Goal: Task Accomplishment & Management: Use online tool/utility

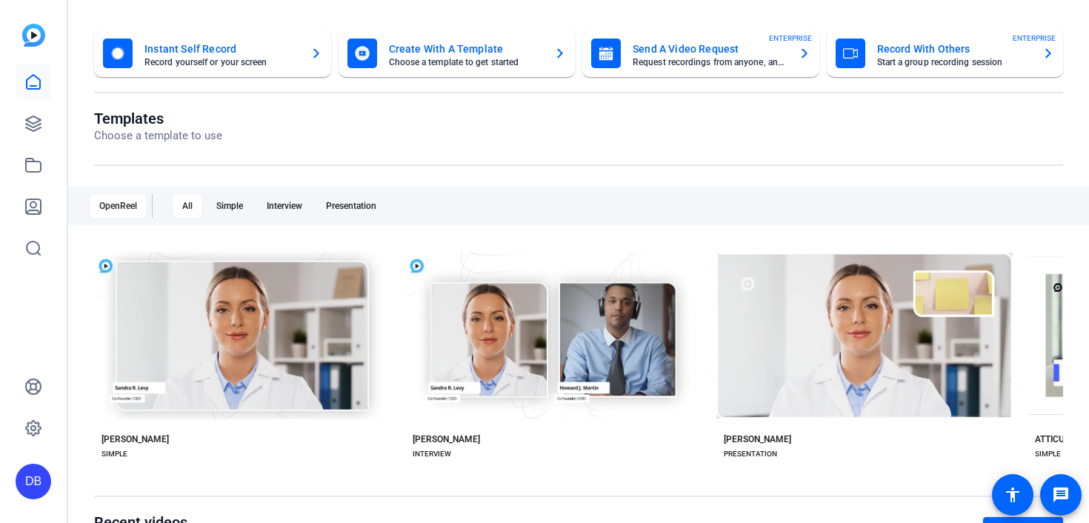
scroll to position [71, 0]
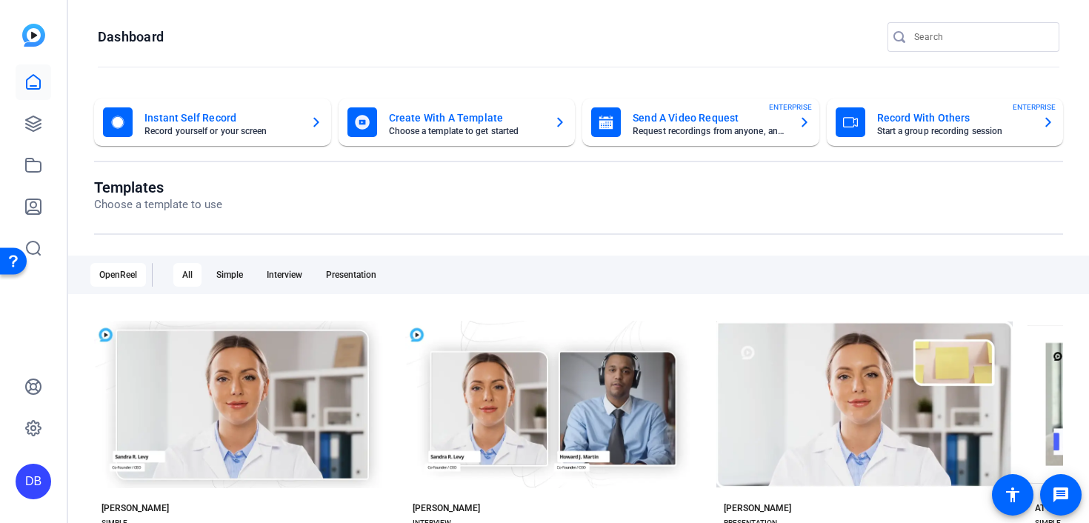
click at [783, 123] on mat-card-title "Send A Video Request" at bounding box center [709, 118] width 154 height 18
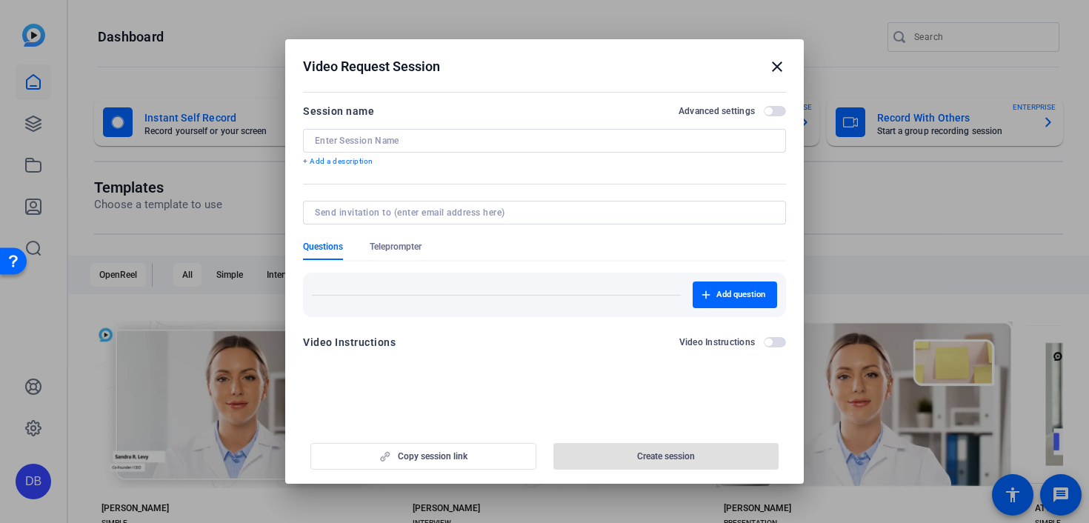
click at [772, 68] on mat-icon "close" at bounding box center [777, 67] width 18 height 18
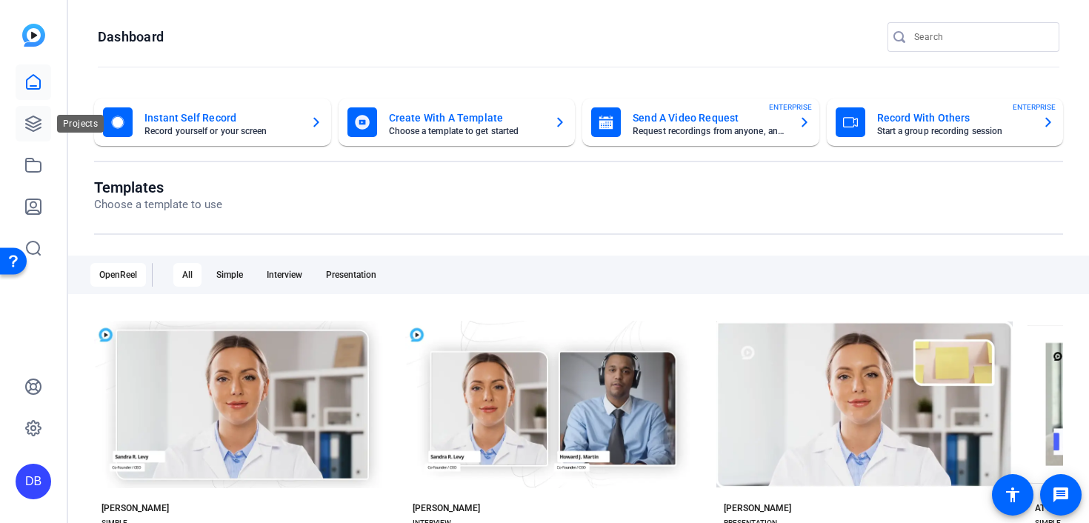
click at [27, 127] on icon at bounding box center [33, 124] width 18 height 18
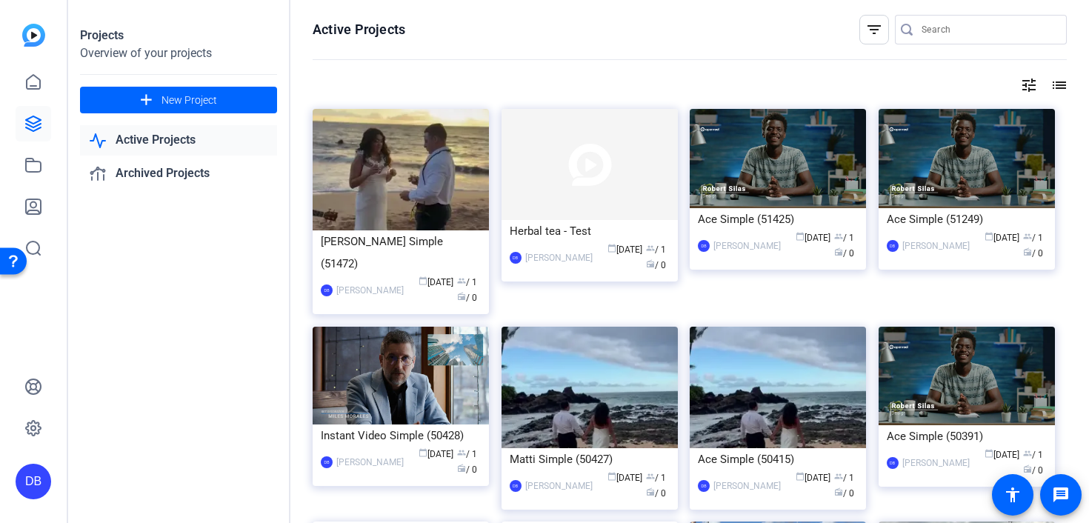
click at [184, 139] on link "Active Projects" at bounding box center [178, 140] width 197 height 30
click at [568, 235] on div "Herbal tea - Test" at bounding box center [590, 231] width 160 height 22
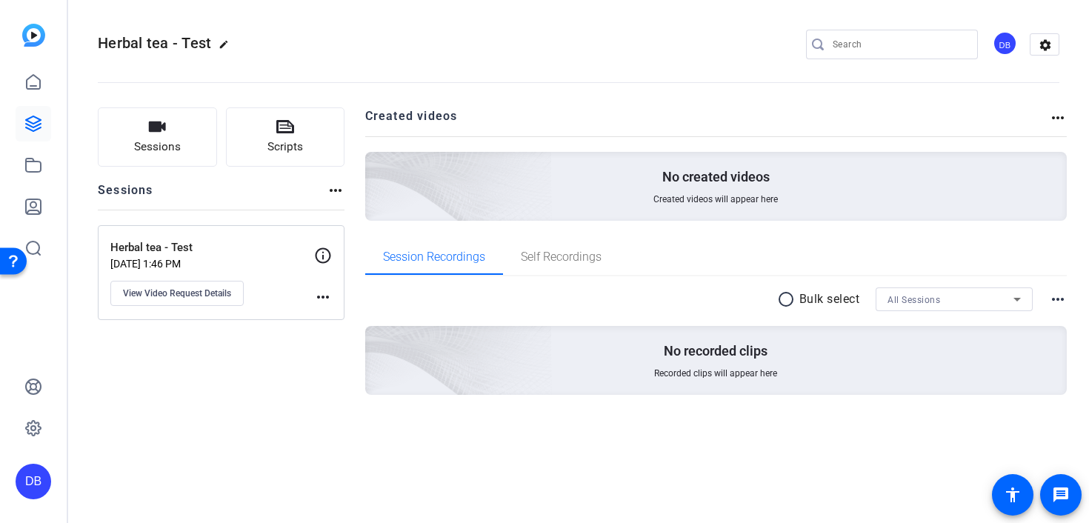
click at [335, 193] on mat-icon "more_horiz" at bounding box center [336, 190] width 18 height 18
click at [318, 339] on div at bounding box center [544, 261] width 1089 height 523
click at [327, 298] on mat-icon "more_horiz" at bounding box center [323, 297] width 18 height 18
click at [272, 391] on div at bounding box center [544, 261] width 1089 height 523
click at [575, 254] on span "Self Recordings" at bounding box center [561, 257] width 81 height 12
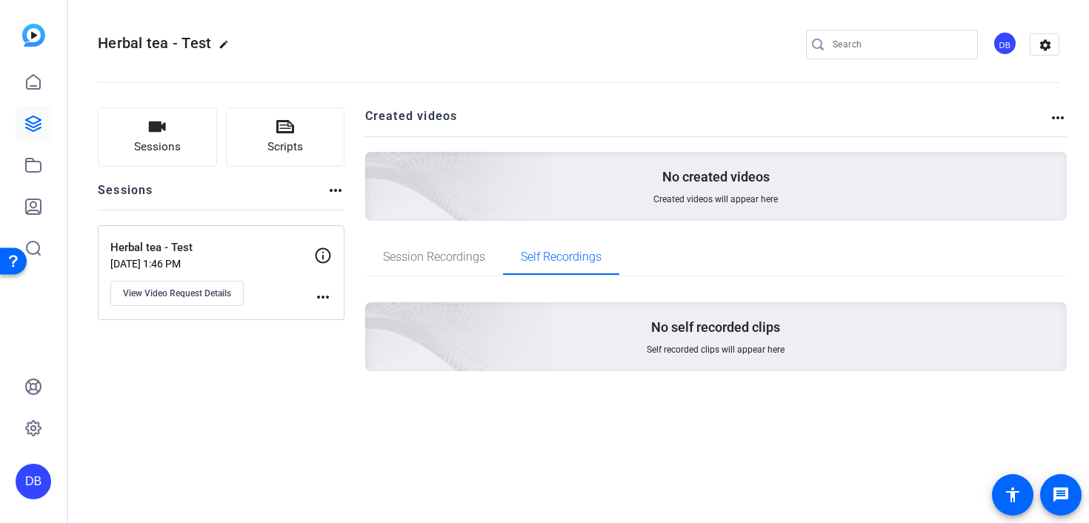
click at [324, 296] on mat-icon "more_horiz" at bounding box center [323, 297] width 18 height 18
click at [290, 363] on div at bounding box center [544, 261] width 1089 height 523
click at [199, 132] on button "Sessions" at bounding box center [157, 136] width 119 height 59
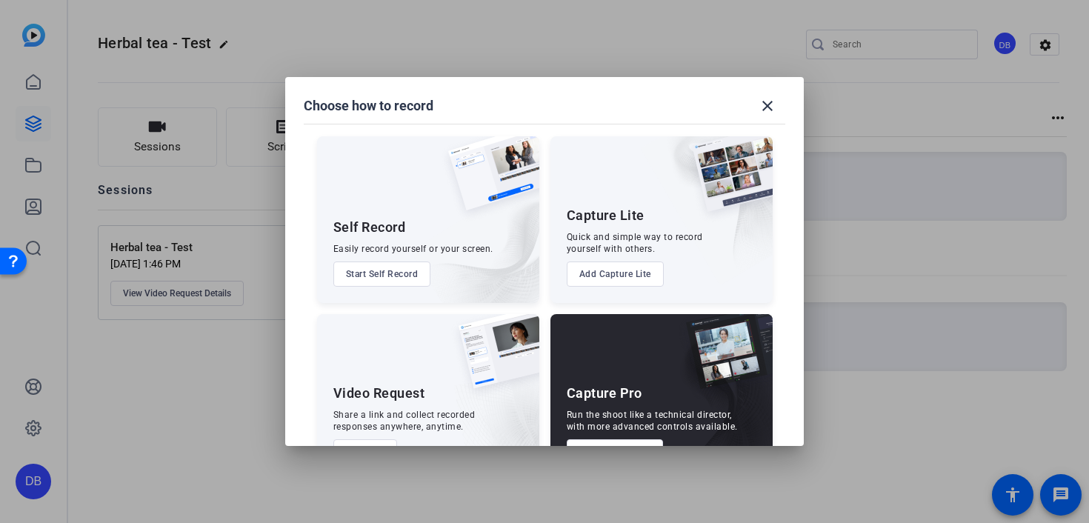
scroll to position [49, 0]
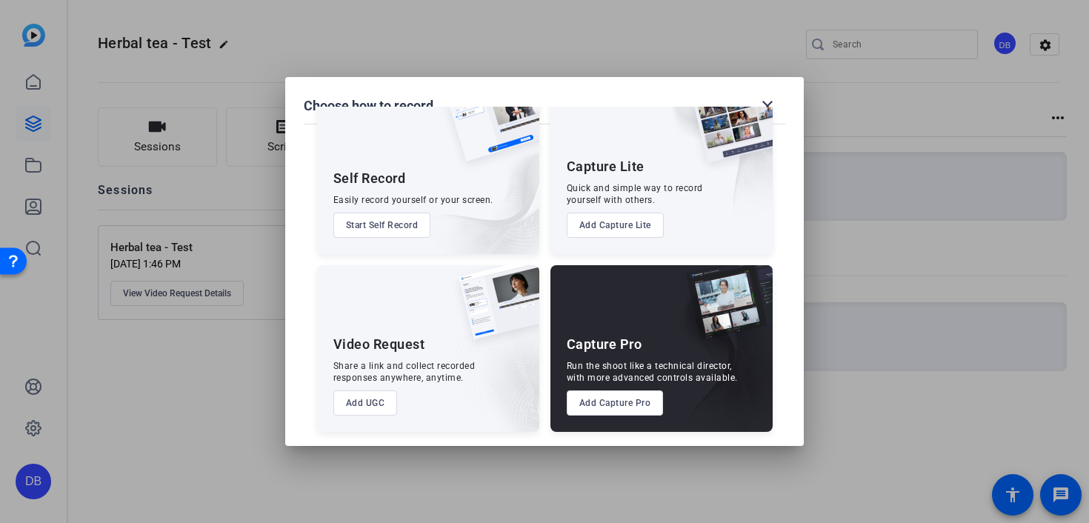
click at [756, 79] on h2 "Choose how to record close" at bounding box center [544, 92] width 518 height 30
click at [768, 116] on img at bounding box center [727, 132] width 92 height 90
click at [766, 107] on img at bounding box center [727, 132] width 92 height 90
click at [766, 103] on mat-icon "close" at bounding box center [767, 106] width 18 height 18
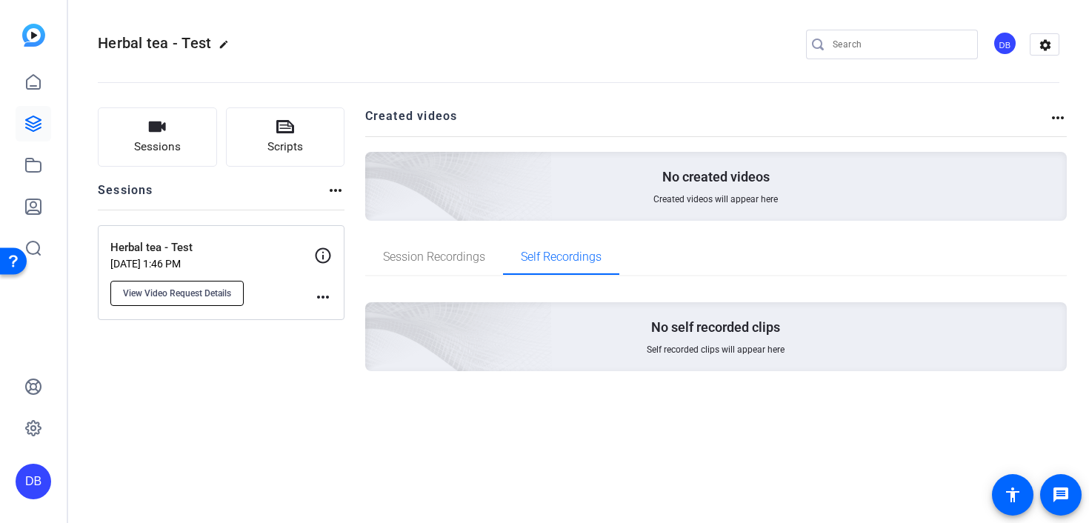
click at [218, 293] on span "View Video Request Details" at bounding box center [177, 293] width 108 height 12
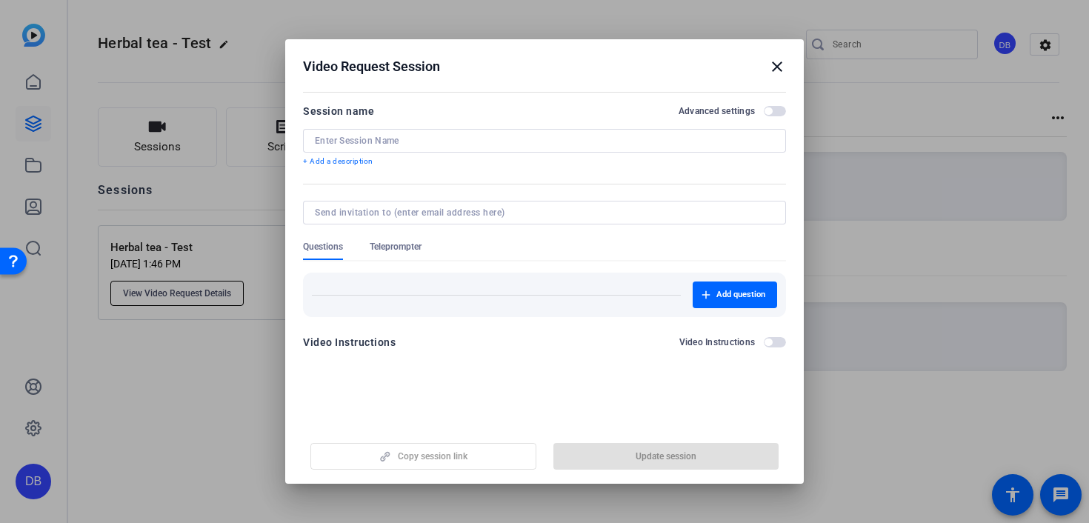
type input "Herbal tea - Test"
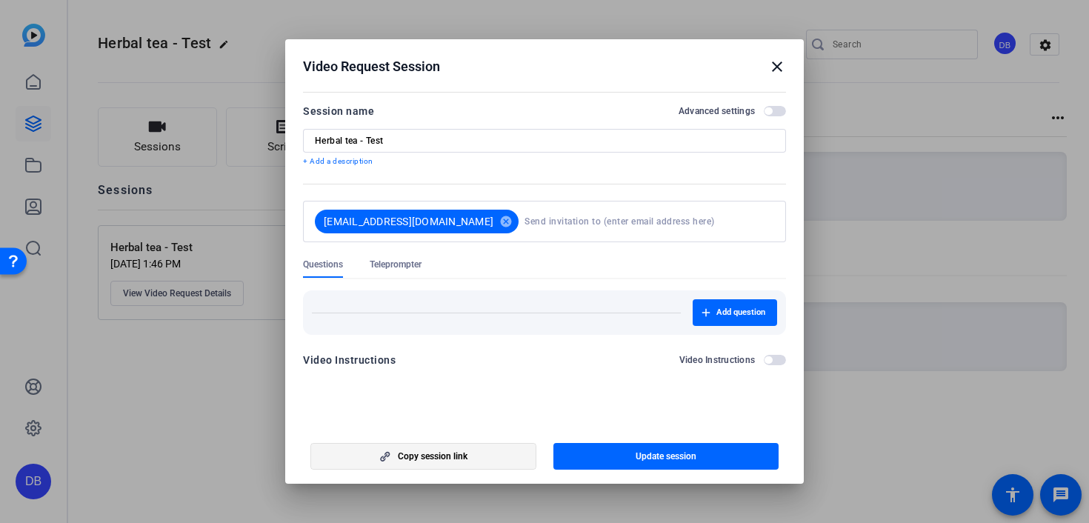
click at [478, 460] on span "button" at bounding box center [423, 456] width 224 height 36
click at [603, 453] on span "button" at bounding box center [666, 456] width 226 height 36
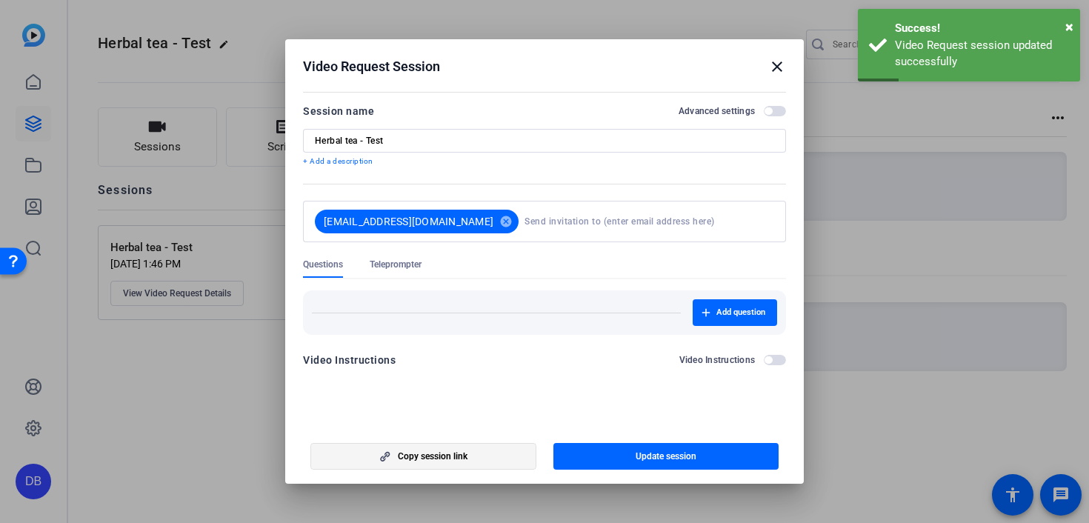
click at [401, 463] on span "button" at bounding box center [423, 456] width 224 height 36
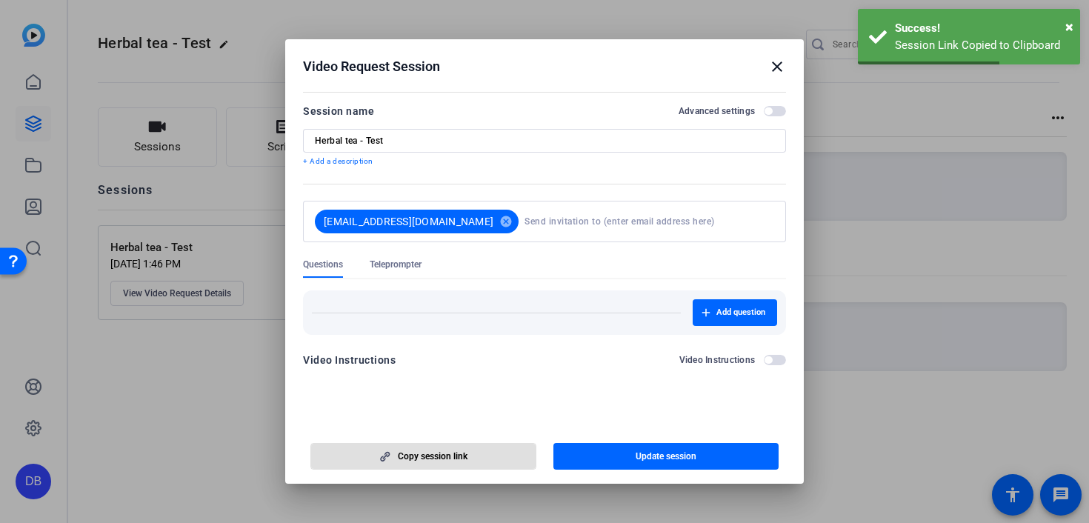
click at [769, 113] on span "button" at bounding box center [767, 110] width 7 height 7
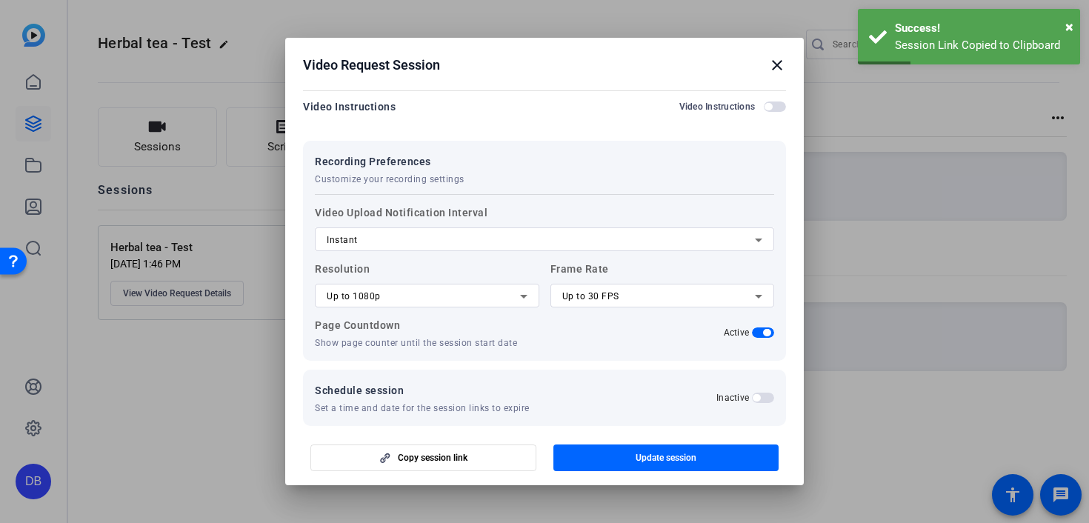
scroll to position [268, 0]
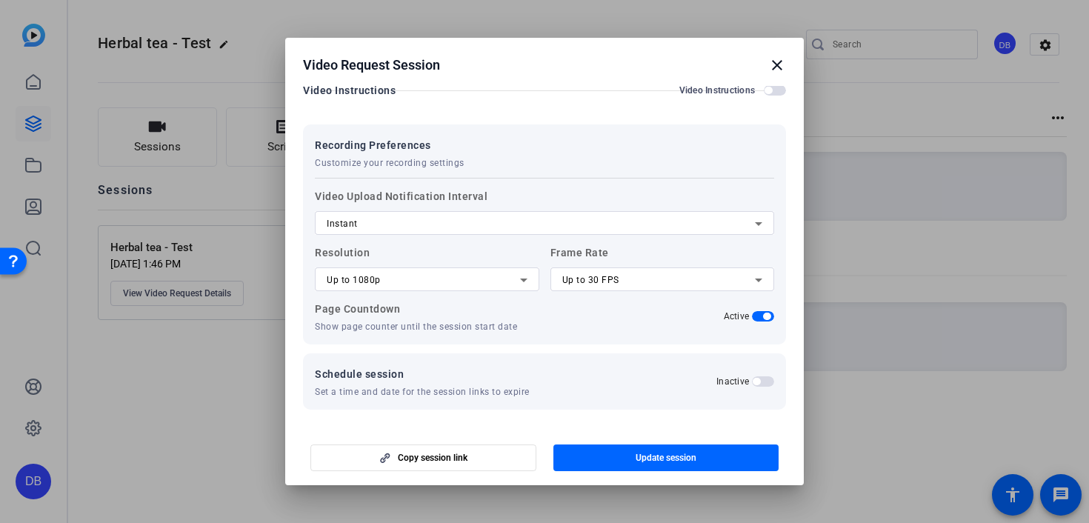
click at [770, 67] on mat-icon "close" at bounding box center [777, 65] width 18 height 18
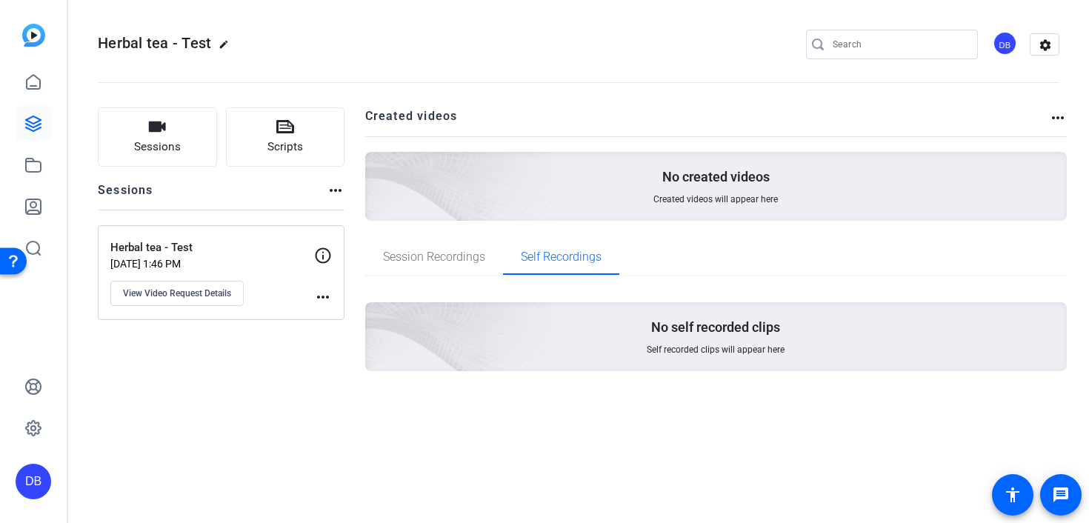
click at [131, 253] on p "Herbal tea - Test" at bounding box center [212, 247] width 204 height 17
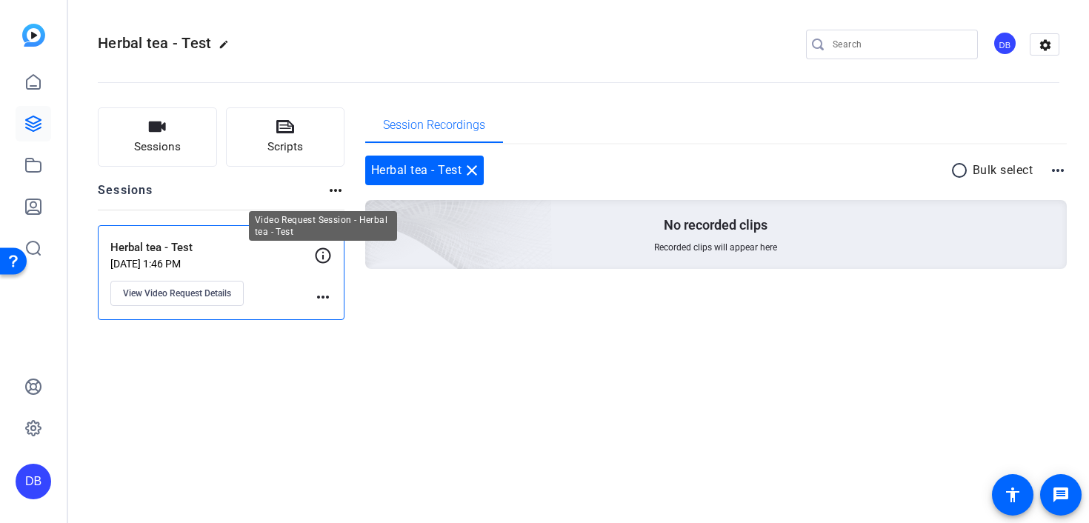
click at [325, 257] on icon at bounding box center [323, 256] width 18 height 18
click at [321, 293] on mat-icon "more_horiz" at bounding box center [323, 297] width 18 height 18
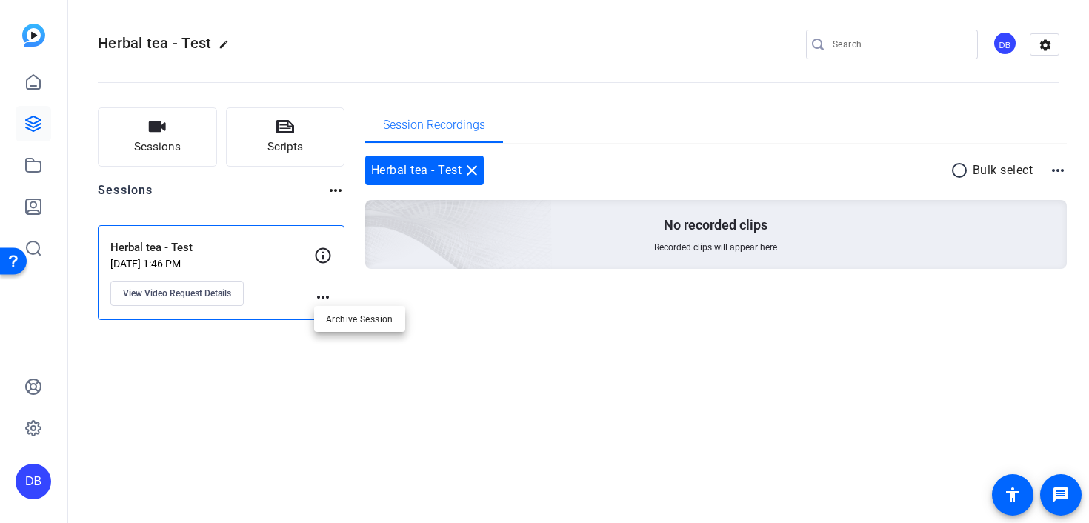
click at [296, 142] on div at bounding box center [544, 261] width 1089 height 523
click at [328, 293] on mat-icon "more_horiz" at bounding box center [323, 297] width 18 height 18
click at [321, 255] on div at bounding box center [544, 261] width 1089 height 523
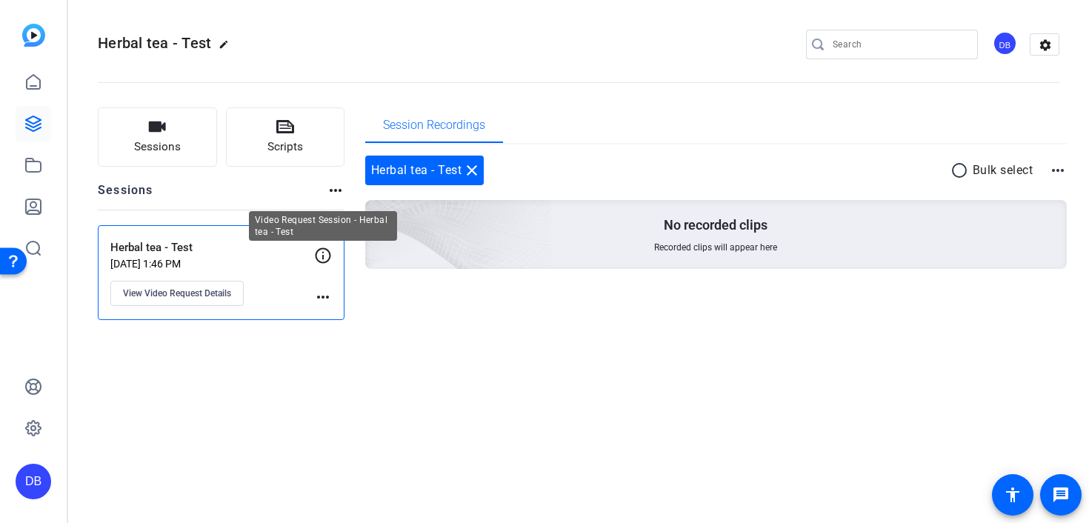
click at [321, 255] on icon at bounding box center [323, 256] width 18 height 18
click at [334, 193] on mat-icon "more_horiz" at bounding box center [336, 190] width 18 height 18
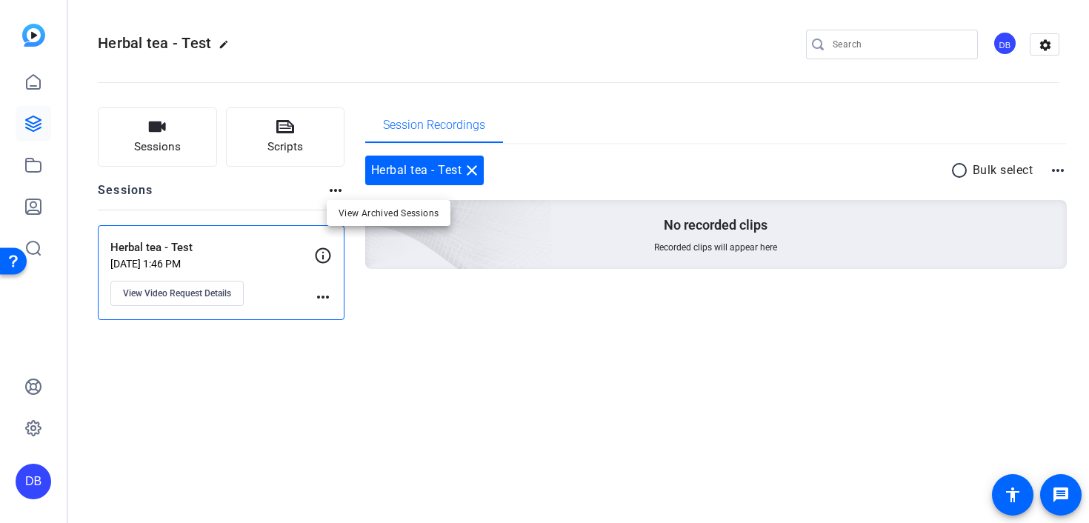
click at [144, 130] on div at bounding box center [544, 261] width 1089 height 523
click at [159, 133] on icon "button" at bounding box center [157, 127] width 18 height 18
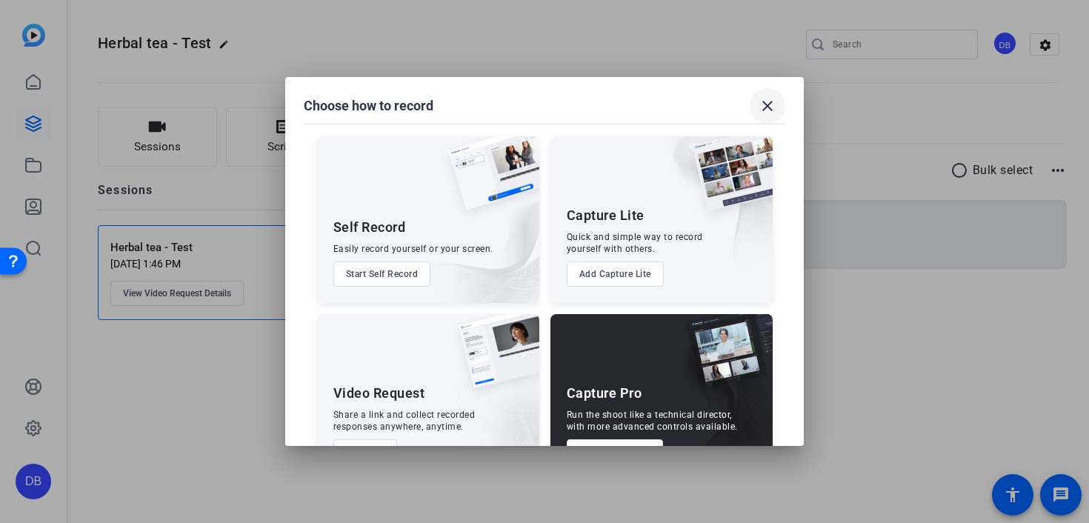
click at [766, 107] on mat-icon "close" at bounding box center [767, 106] width 18 height 18
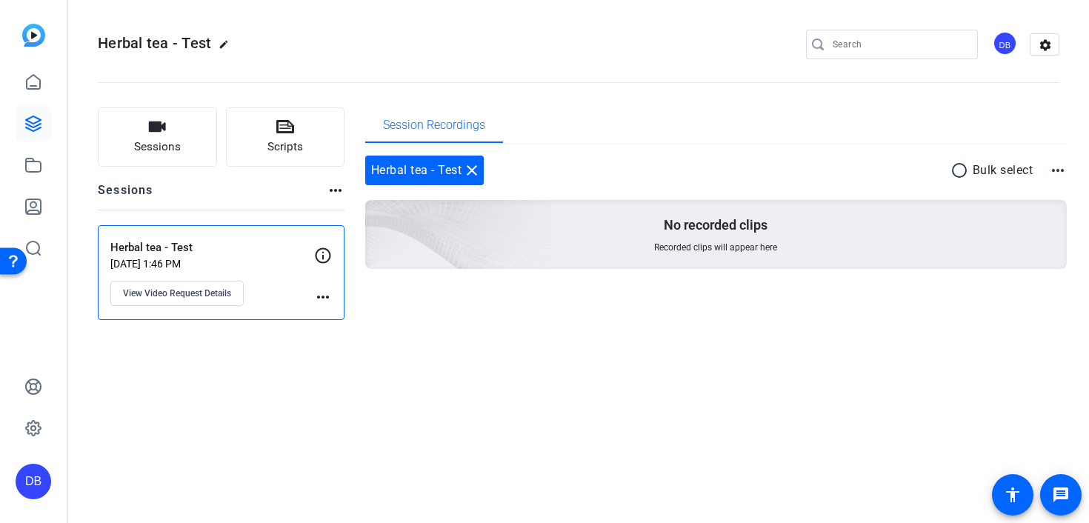
click at [332, 190] on mat-icon "more_horiz" at bounding box center [336, 190] width 18 height 18
click at [595, 116] on div at bounding box center [544, 261] width 1089 height 523
click at [1055, 171] on mat-icon "more_horiz" at bounding box center [1058, 170] width 18 height 18
click at [320, 297] on div at bounding box center [544, 261] width 1089 height 523
click at [320, 297] on mat-icon "more_horiz" at bounding box center [323, 297] width 18 height 18
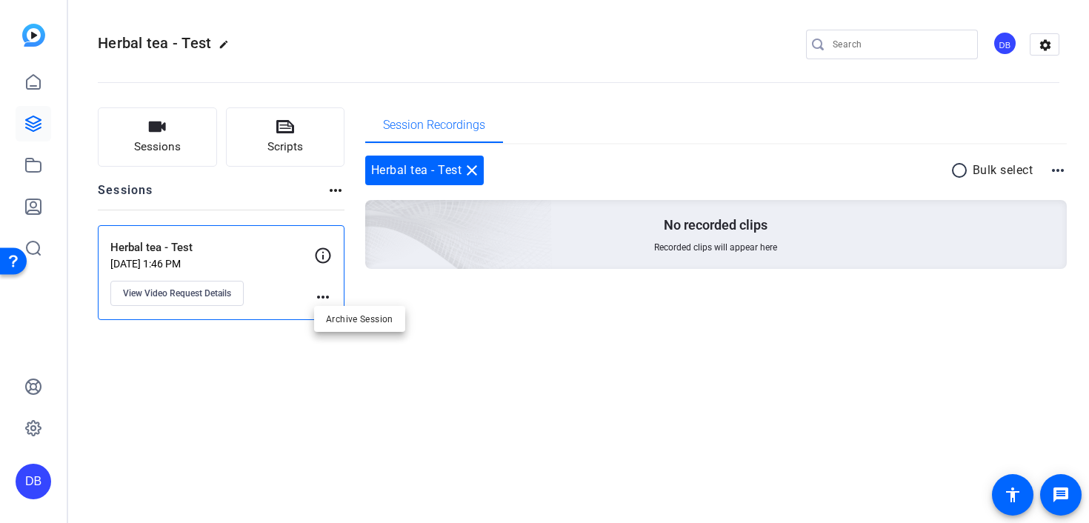
click at [236, 334] on div at bounding box center [544, 261] width 1089 height 523
click at [1046, 48] on mat-icon "settings" at bounding box center [1045, 45] width 30 height 22
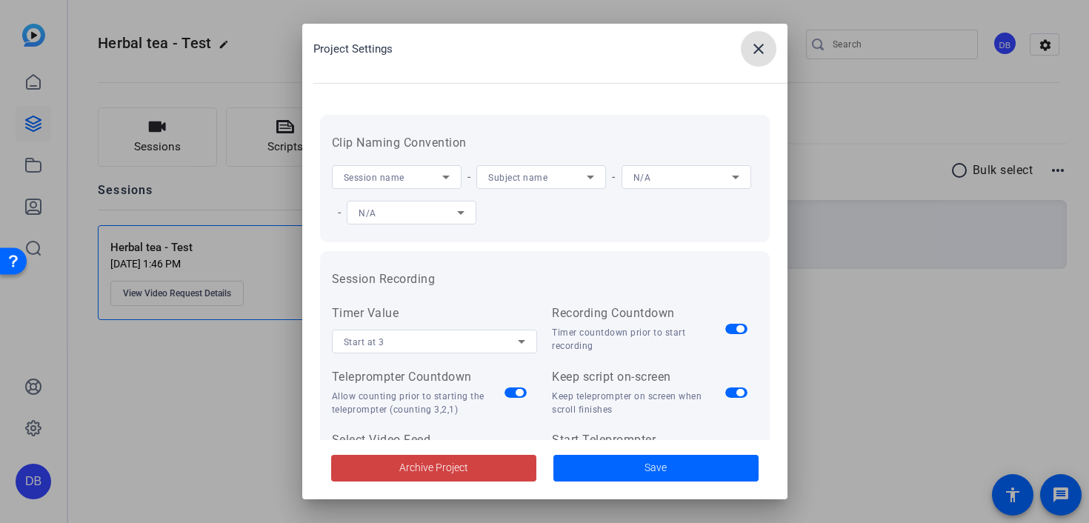
click at [746, 50] on span at bounding box center [759, 49] width 36 height 36
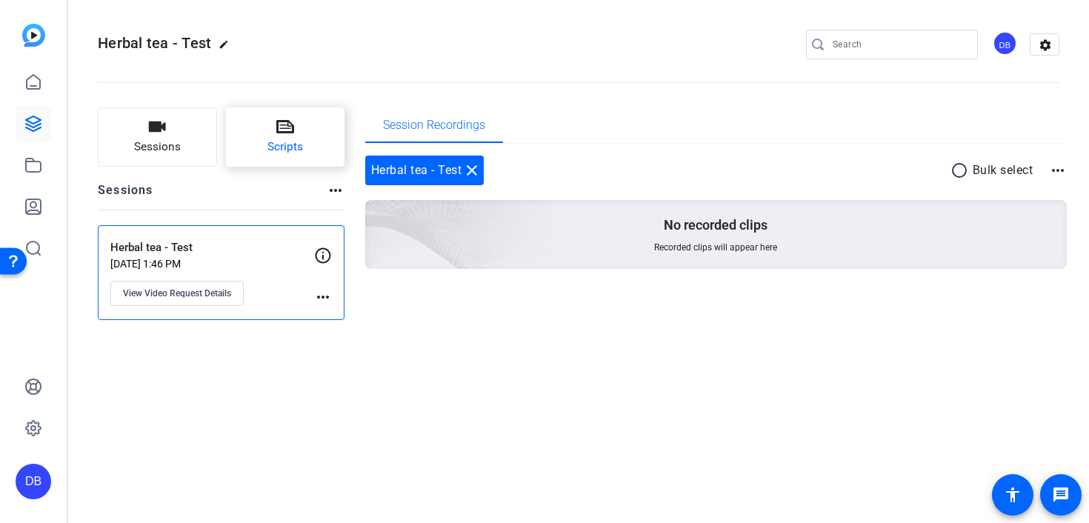
click at [278, 158] on button "Scripts" at bounding box center [285, 136] width 119 height 59
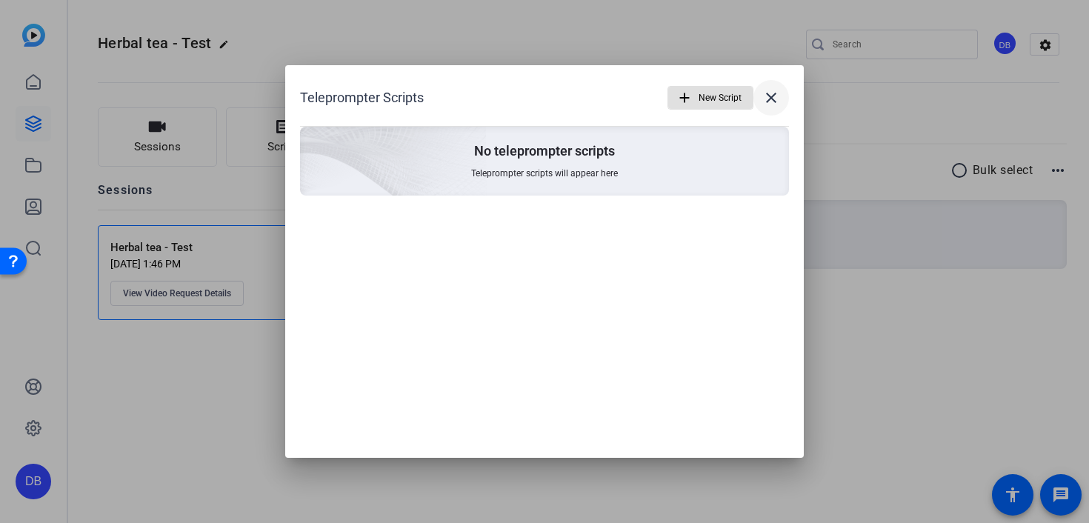
click at [776, 95] on mat-icon "close" at bounding box center [771, 98] width 18 height 18
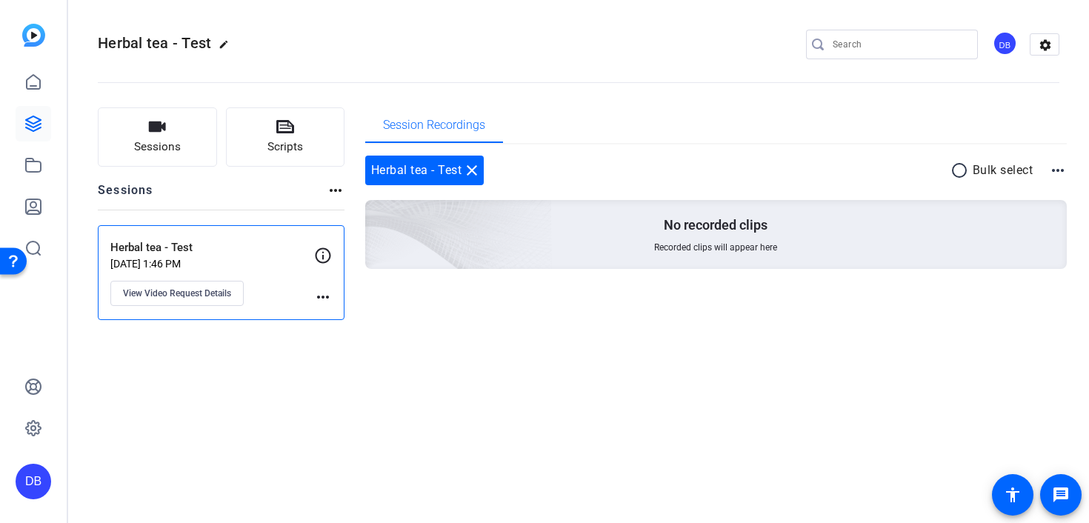
click at [133, 255] on div "Herbal tea - Test [DATE] 1:46 PM View Video Request Details" at bounding box center [212, 272] width 204 height 67
click at [326, 295] on mat-icon "more_horiz" at bounding box center [323, 297] width 18 height 18
click at [238, 402] on div at bounding box center [544, 261] width 1089 height 523
click at [196, 296] on span "View Video Request Details" at bounding box center [177, 293] width 108 height 12
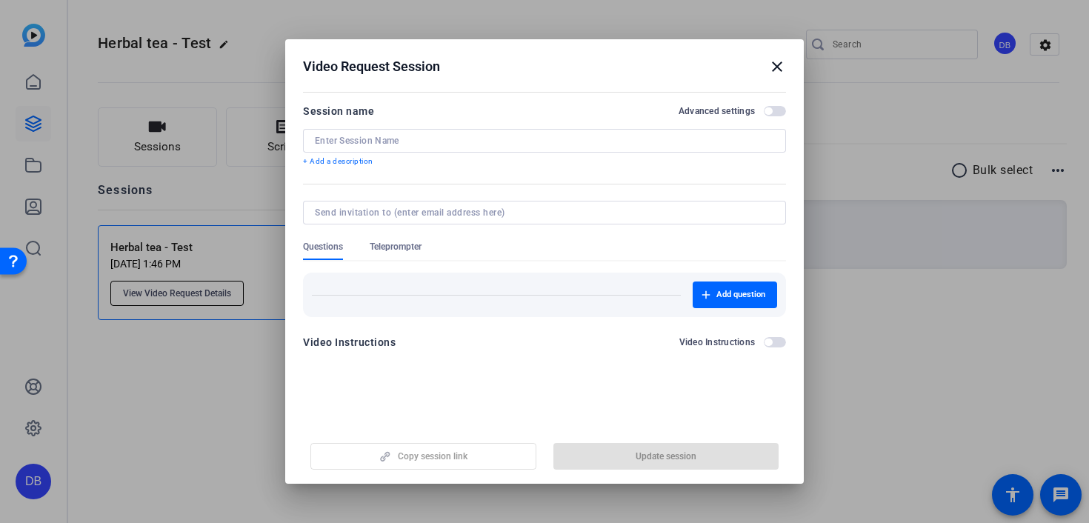
type input "Herbal tea - Test"
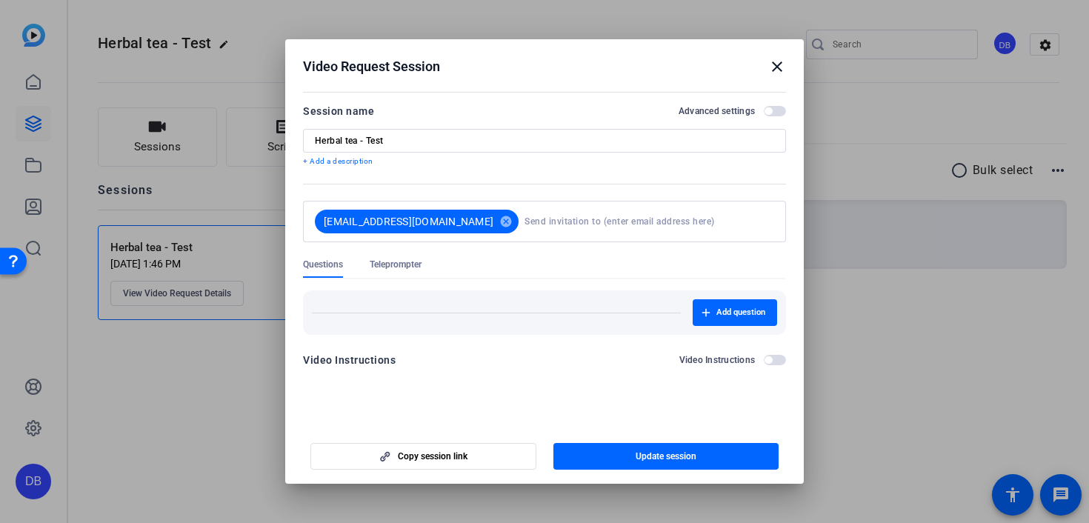
click at [380, 267] on span "Teleprompter" at bounding box center [396, 264] width 52 height 12
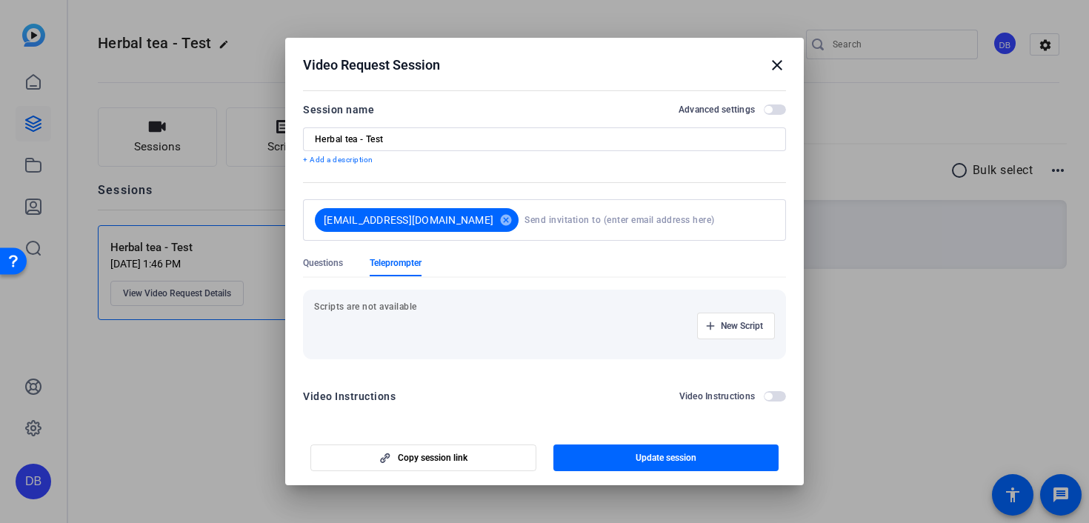
scroll to position [4, 0]
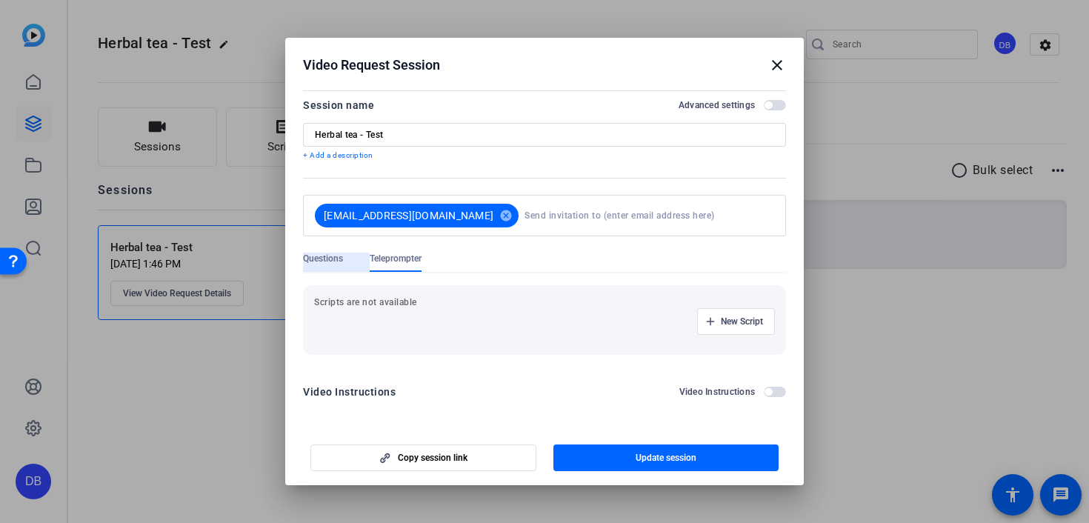
click at [327, 258] on span "Questions" at bounding box center [323, 259] width 40 height 12
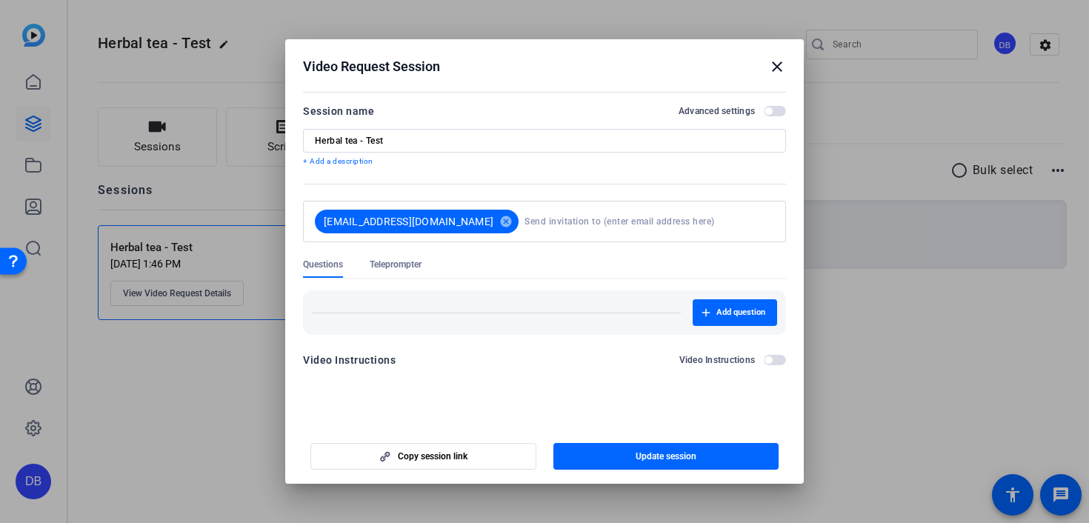
click at [404, 258] on span "Teleprompter" at bounding box center [396, 264] width 52 height 12
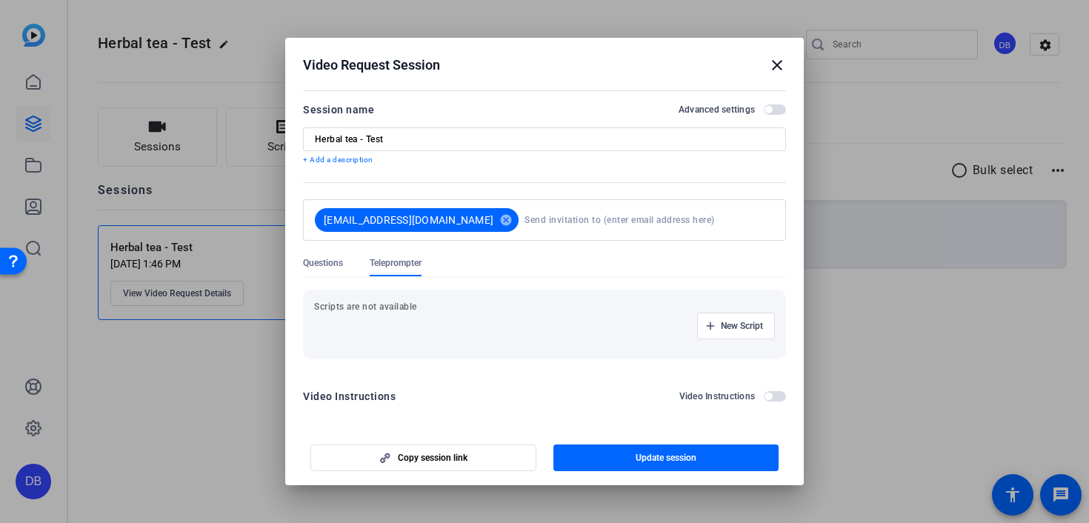
click at [404, 303] on p "Scripts are not available" at bounding box center [544, 307] width 461 height 12
click at [399, 318] on div "New Script" at bounding box center [544, 326] width 461 height 27
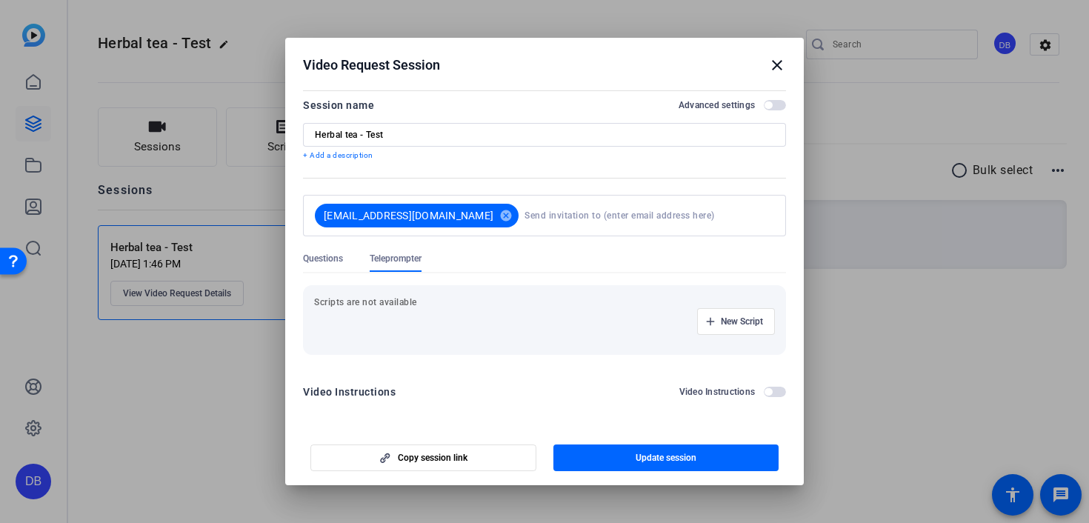
click at [772, 61] on mat-icon "close" at bounding box center [777, 65] width 18 height 18
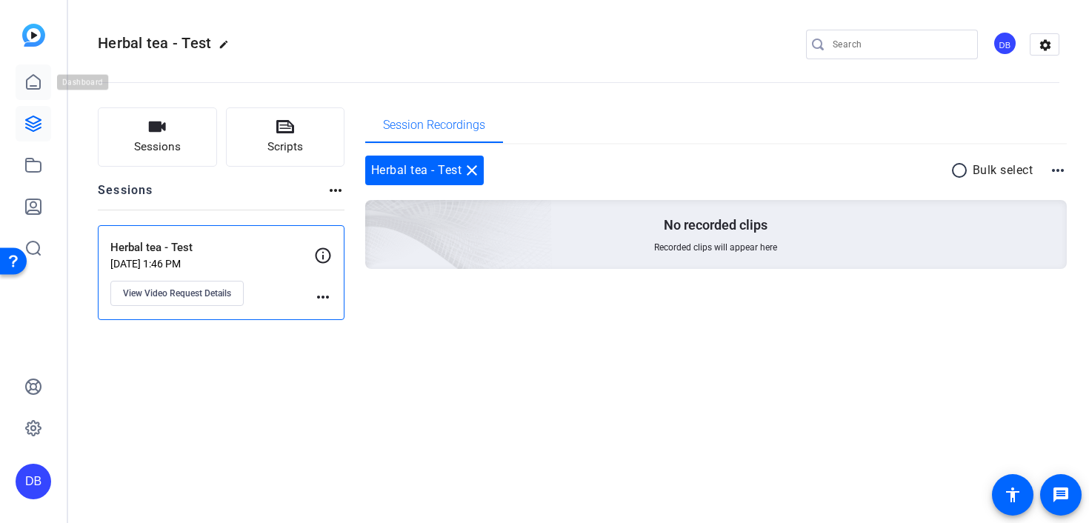
click at [40, 67] on link at bounding box center [34, 82] width 36 height 36
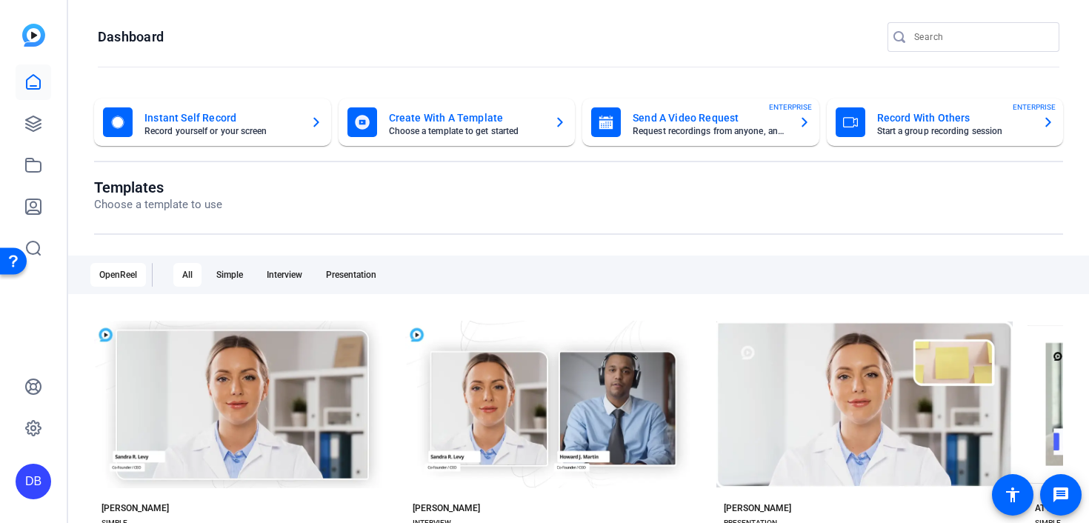
click at [284, 121] on mat-card-title "Instant Self Record" at bounding box center [221, 118] width 154 height 18
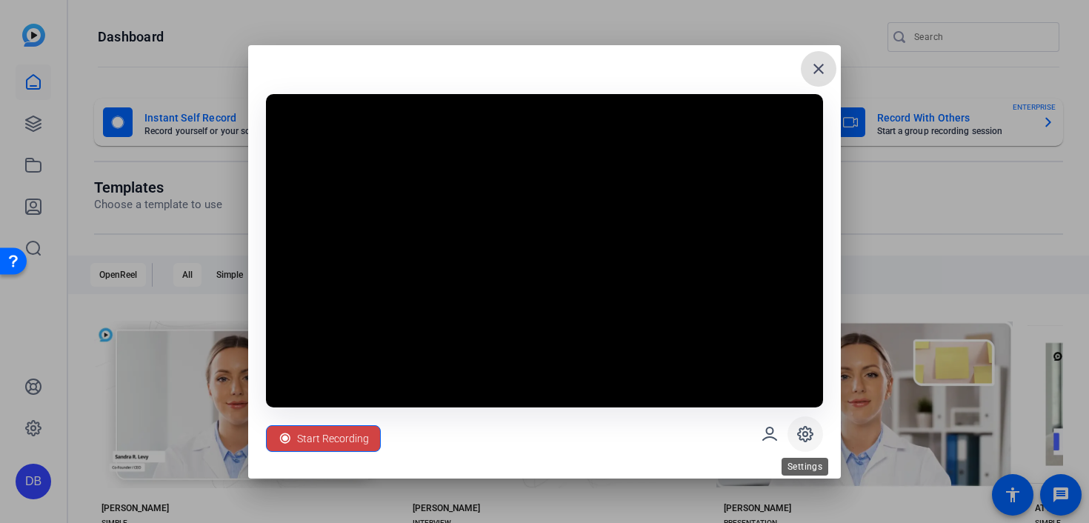
click at [798, 435] on icon at bounding box center [805, 434] width 15 height 15
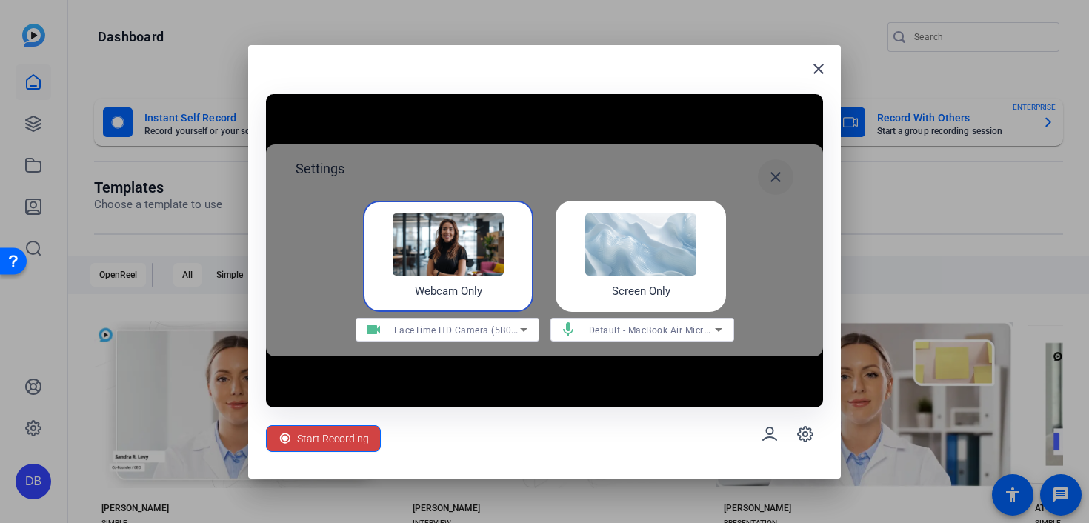
click at [769, 180] on mat-icon "close" at bounding box center [775, 177] width 18 height 18
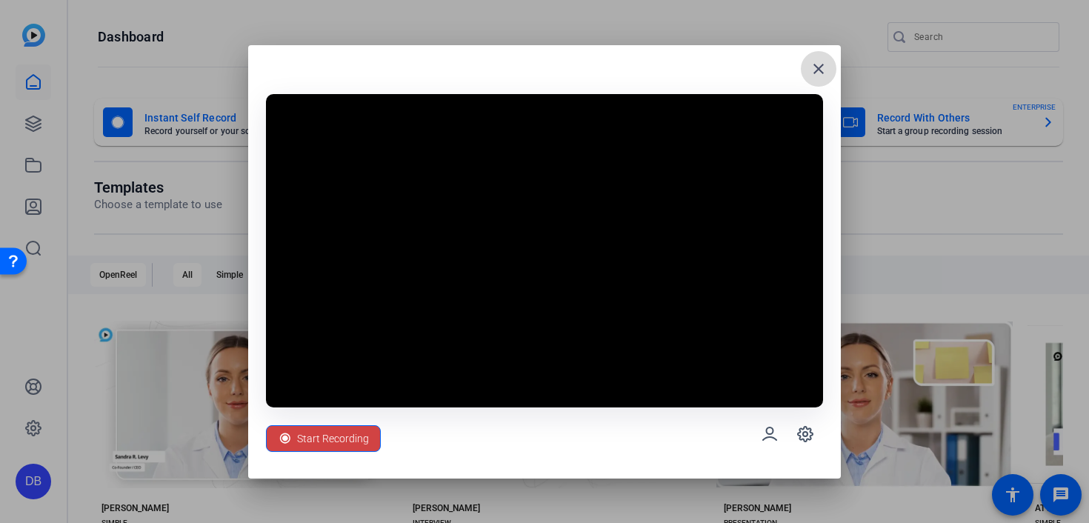
click at [821, 63] on mat-icon "close" at bounding box center [818, 69] width 18 height 18
